Goal: Find specific page/section: Find specific page/section

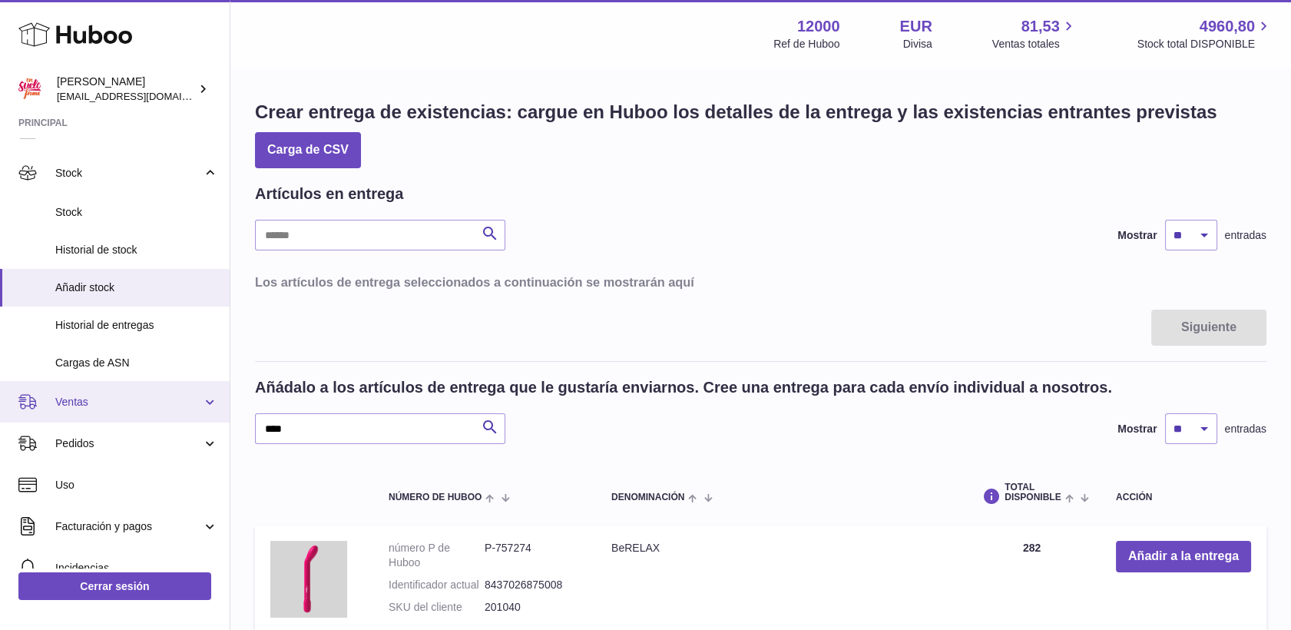
scroll to position [85, 0]
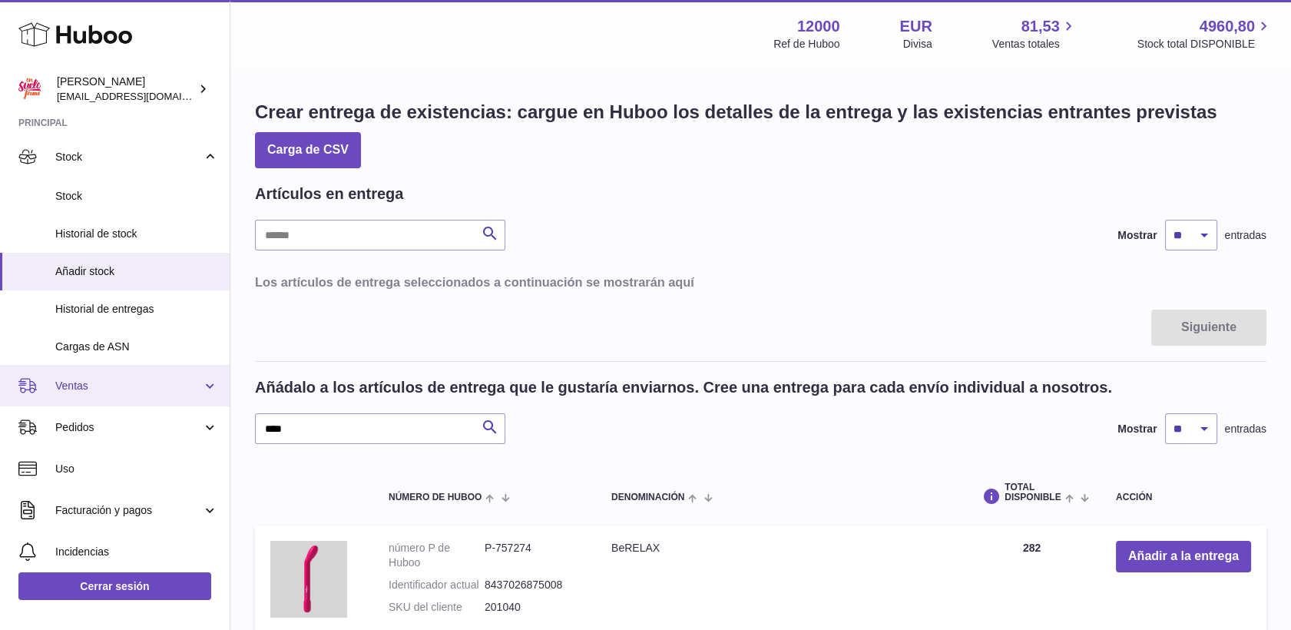
click at [85, 376] on link "Ventas" at bounding box center [115, 385] width 230 height 41
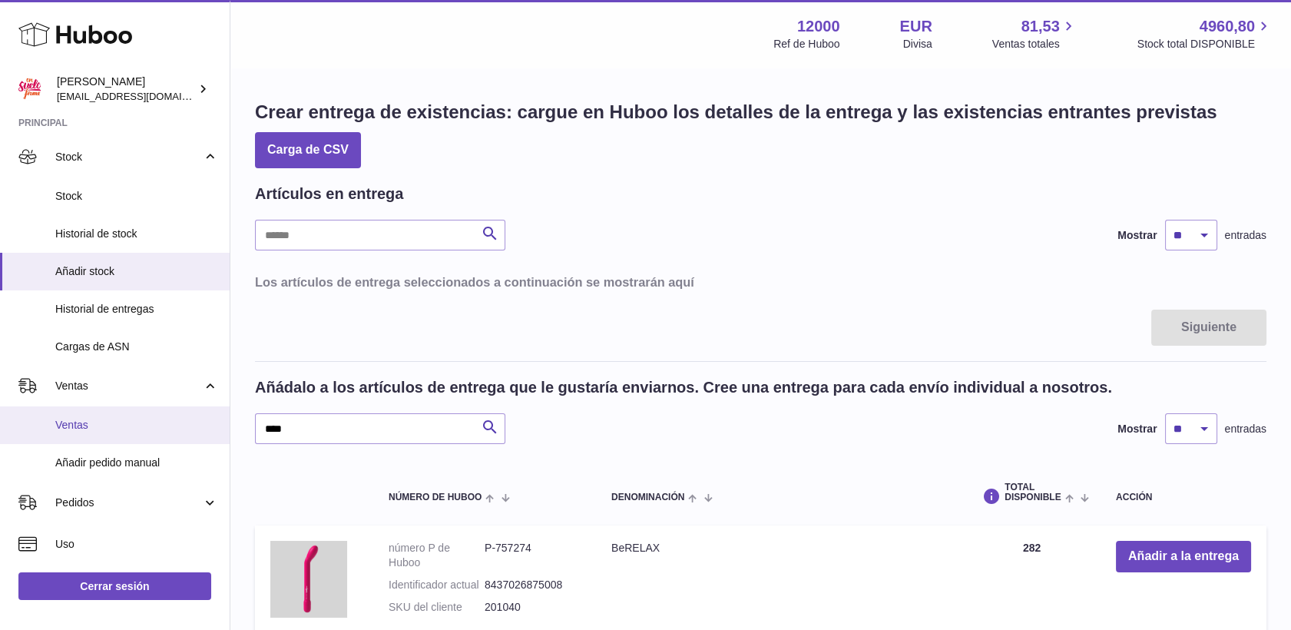
click at [93, 419] on span "Ventas" at bounding box center [136, 425] width 163 height 15
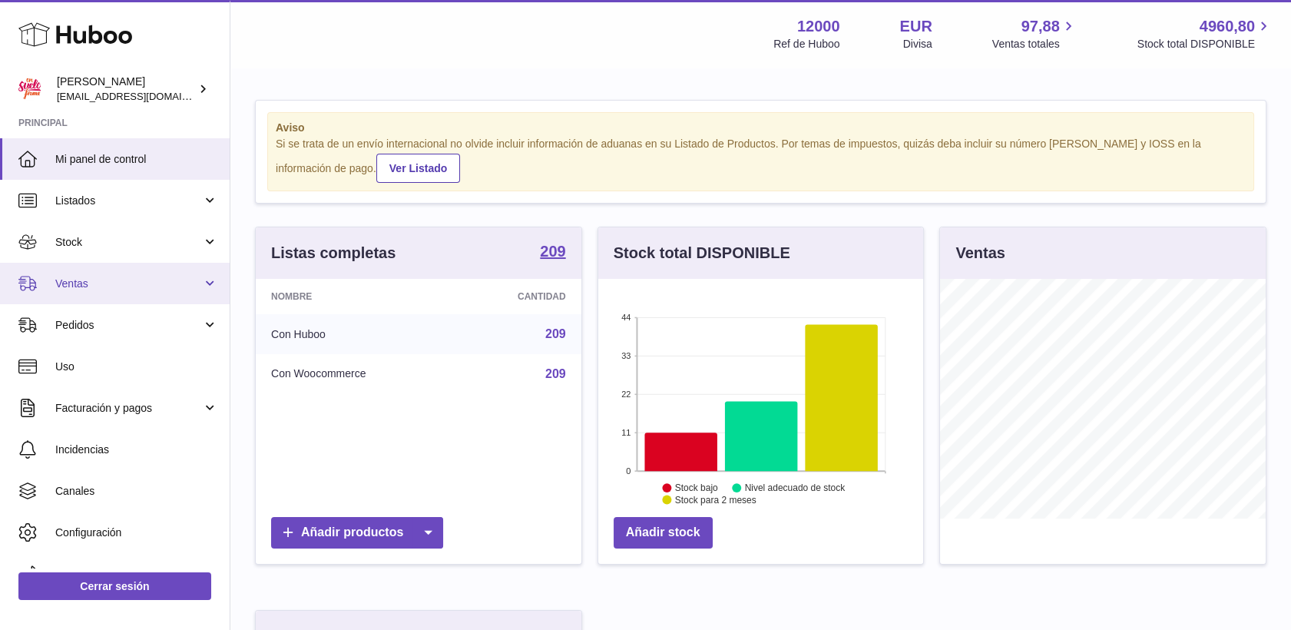
click at [85, 276] on span "Ventas" at bounding box center [128, 283] width 147 height 15
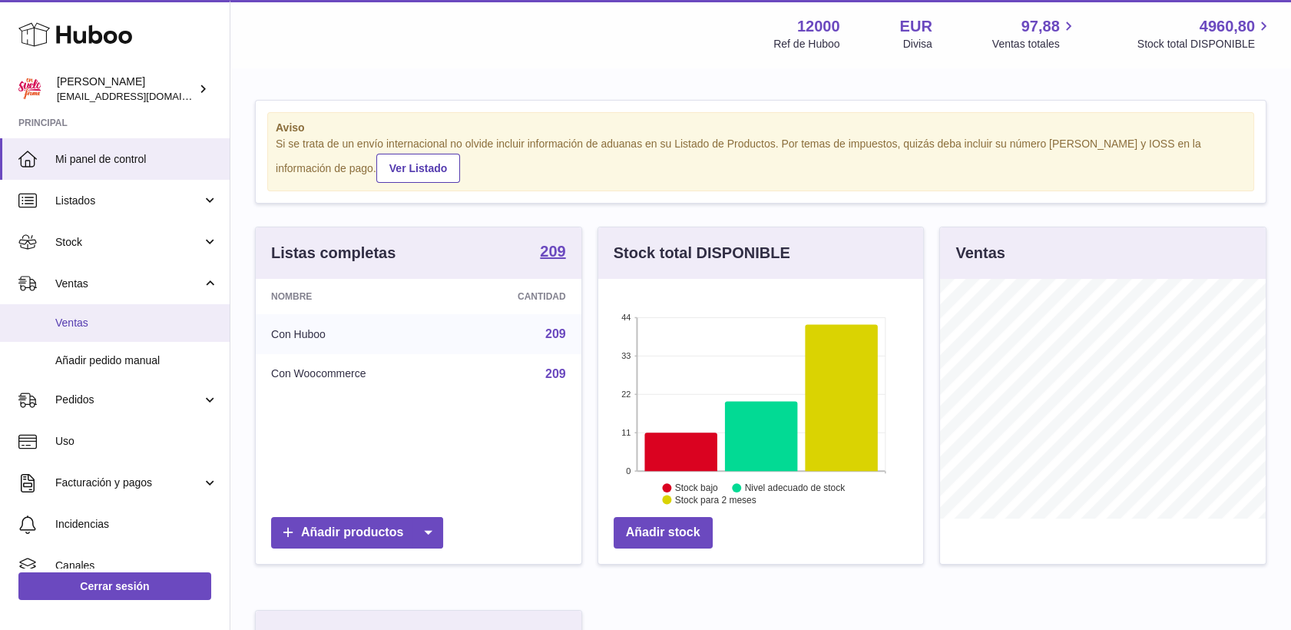
click at [86, 318] on span "Ventas" at bounding box center [136, 323] width 163 height 15
